Goal: Navigation & Orientation: Find specific page/section

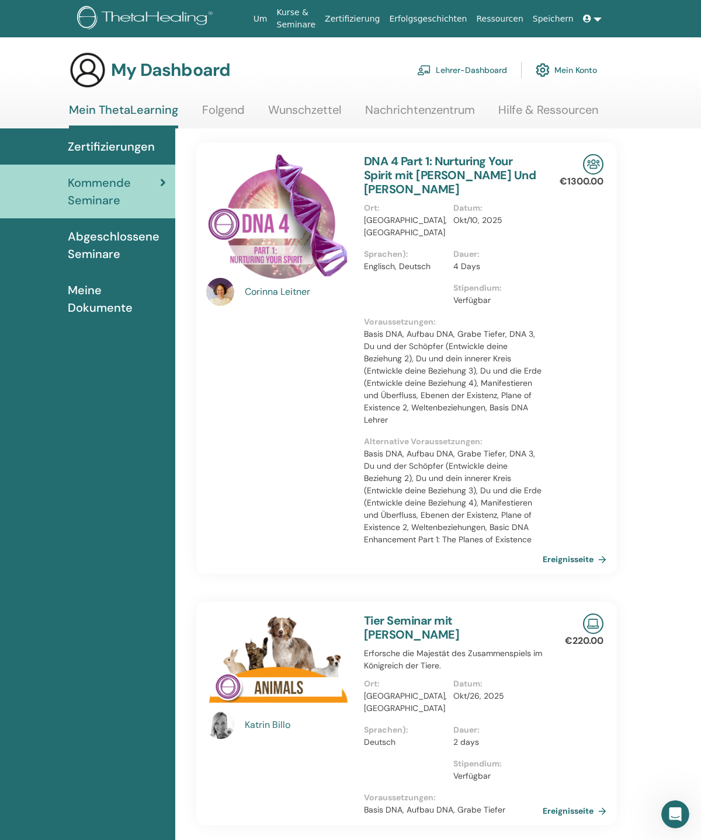
click at [133, 138] on link "Zertifizierungen" at bounding box center [87, 146] width 175 height 36
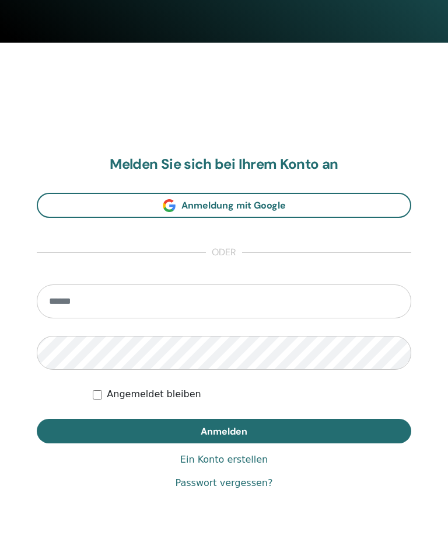
click at [241, 297] on input "email" at bounding box center [224, 301] width 375 height 34
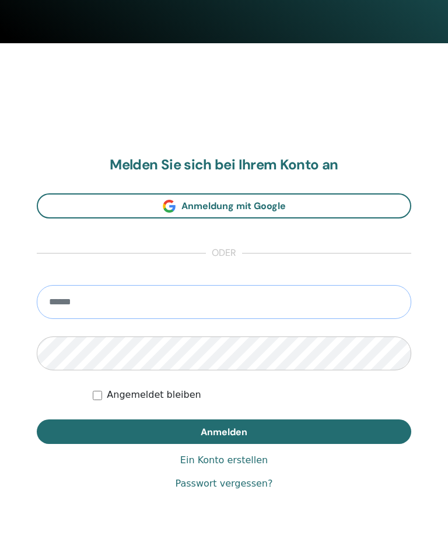
type input "**********"
click at [224, 430] on button "Anmelden" at bounding box center [224, 431] width 375 height 25
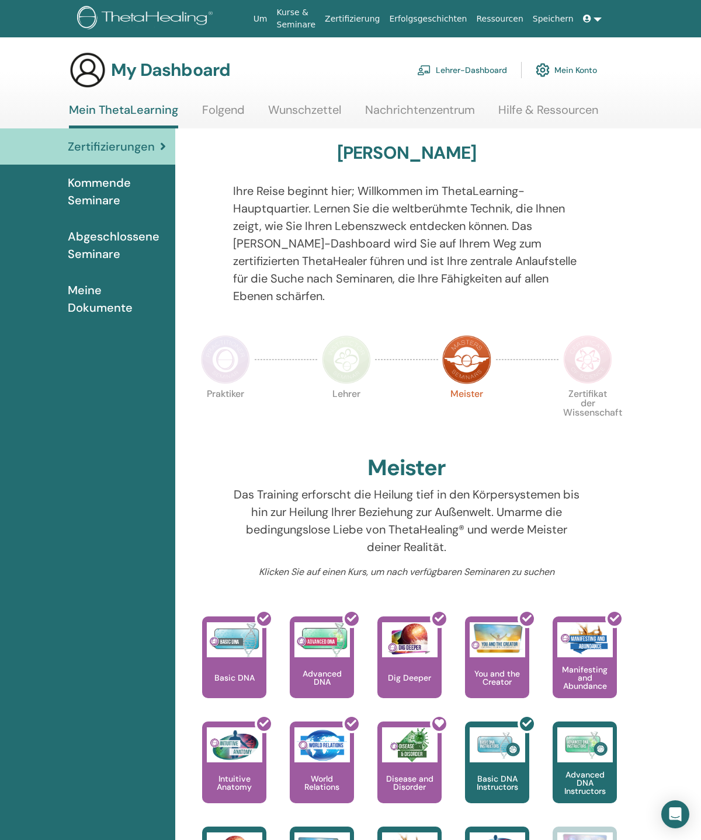
click at [95, 195] on span "Kommende Seminare" at bounding box center [117, 191] width 98 height 35
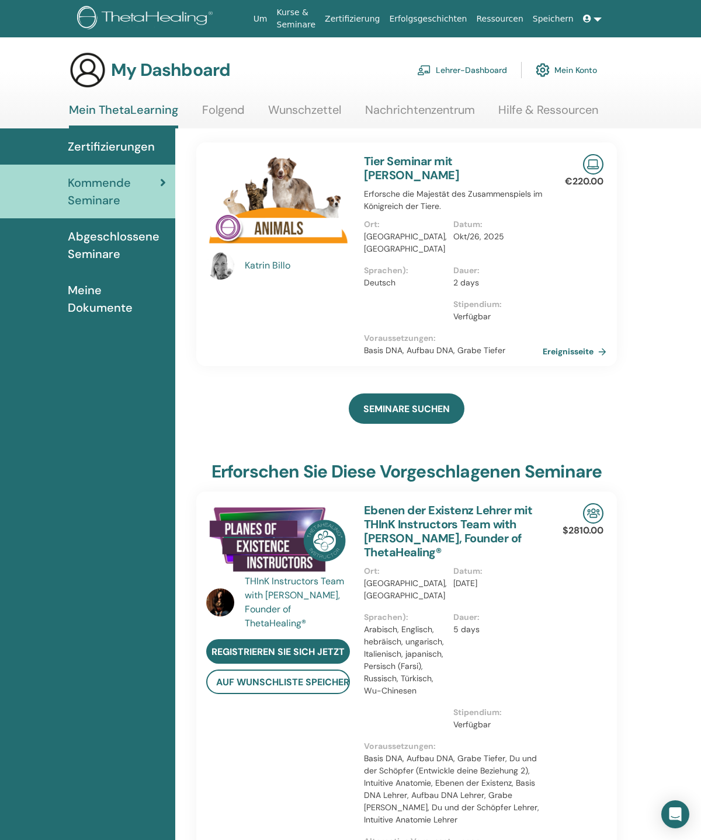
click at [318, 110] on link "Wunschzettel" at bounding box center [304, 114] width 73 height 23
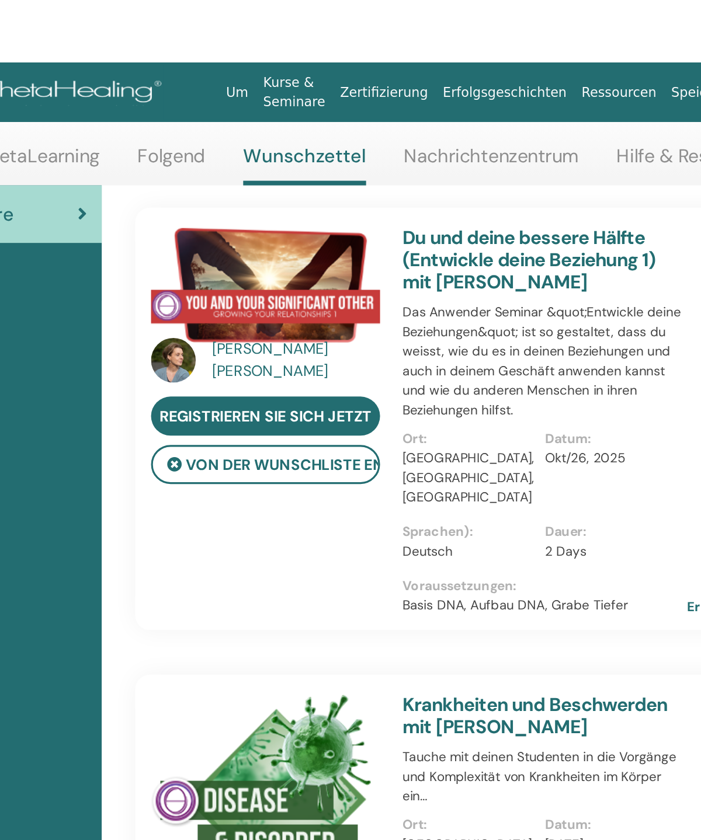
scroll to position [12, 0]
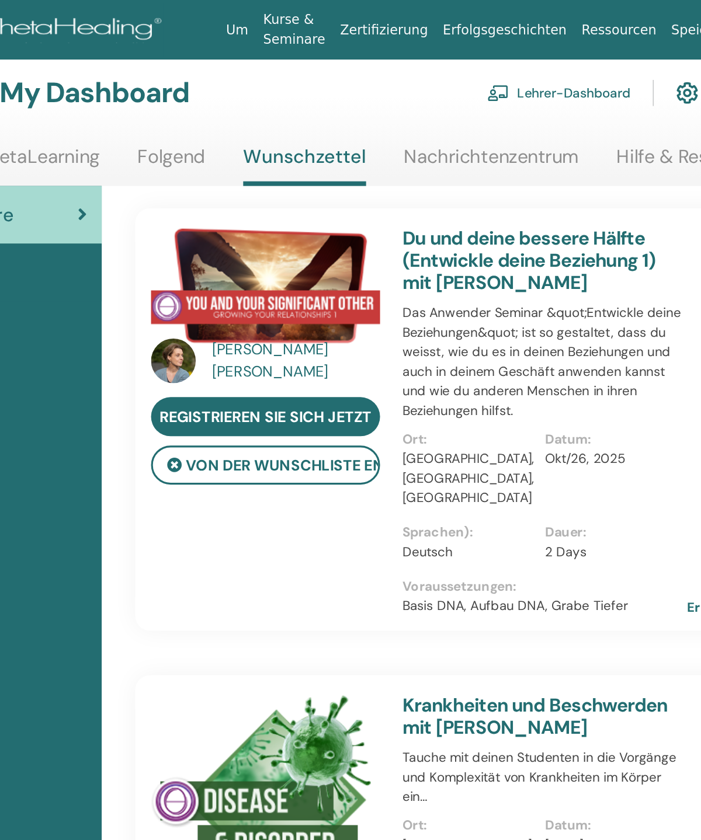
click at [69, 94] on link "Mein ThetaLearning" at bounding box center [121, 102] width 105 height 23
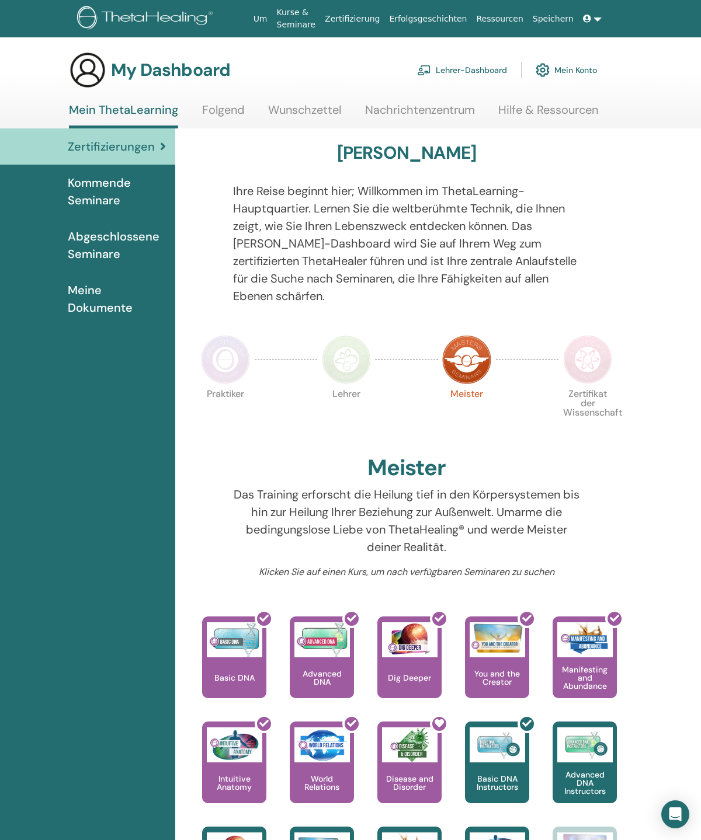
click at [265, 16] on link "Um" at bounding box center [260, 19] width 23 height 22
